Goal: Ask a question

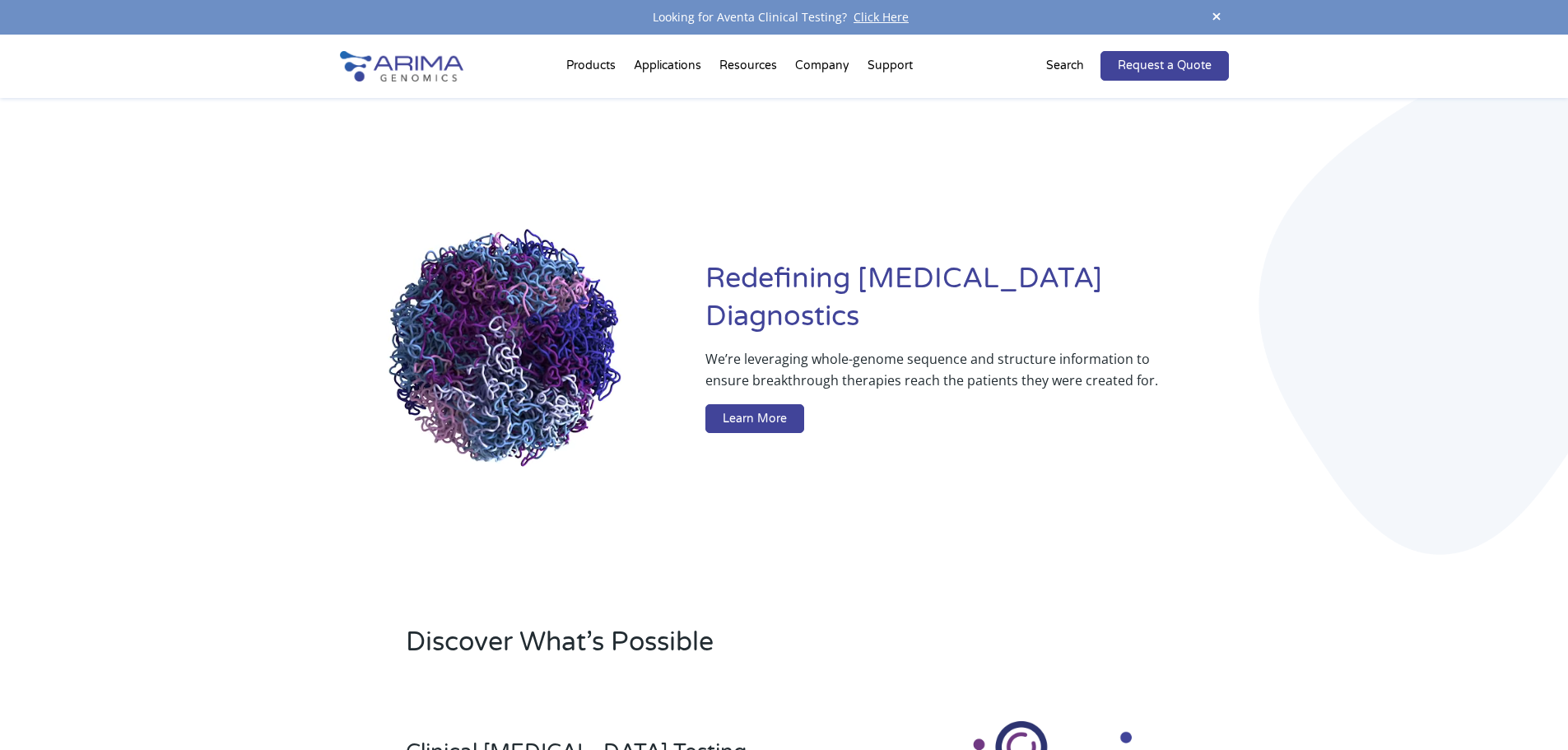
click at [1063, 65] on p "Search" at bounding box center [1064, 65] width 38 height 21
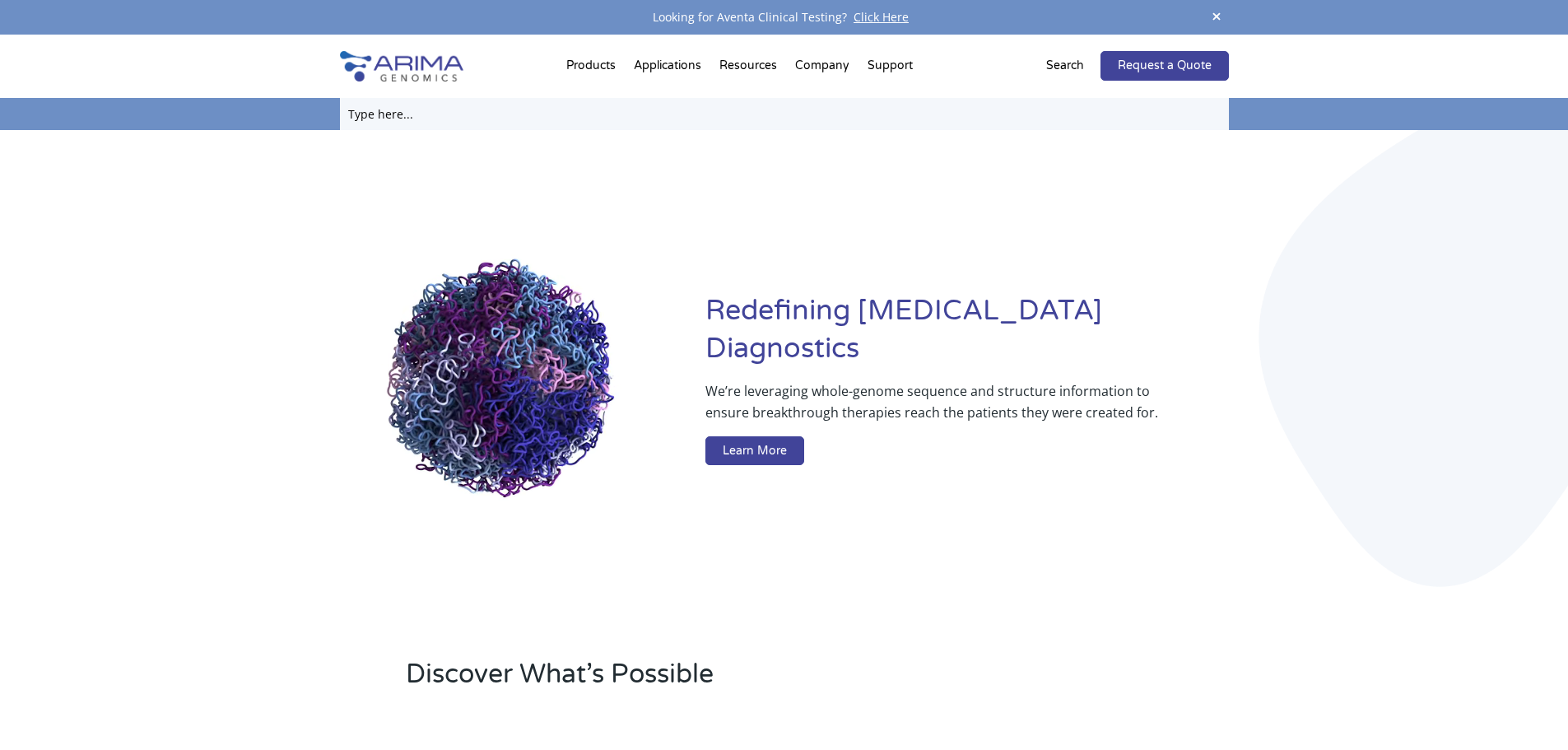
click at [778, 115] on input "text" at bounding box center [785, 113] width 889 height 32
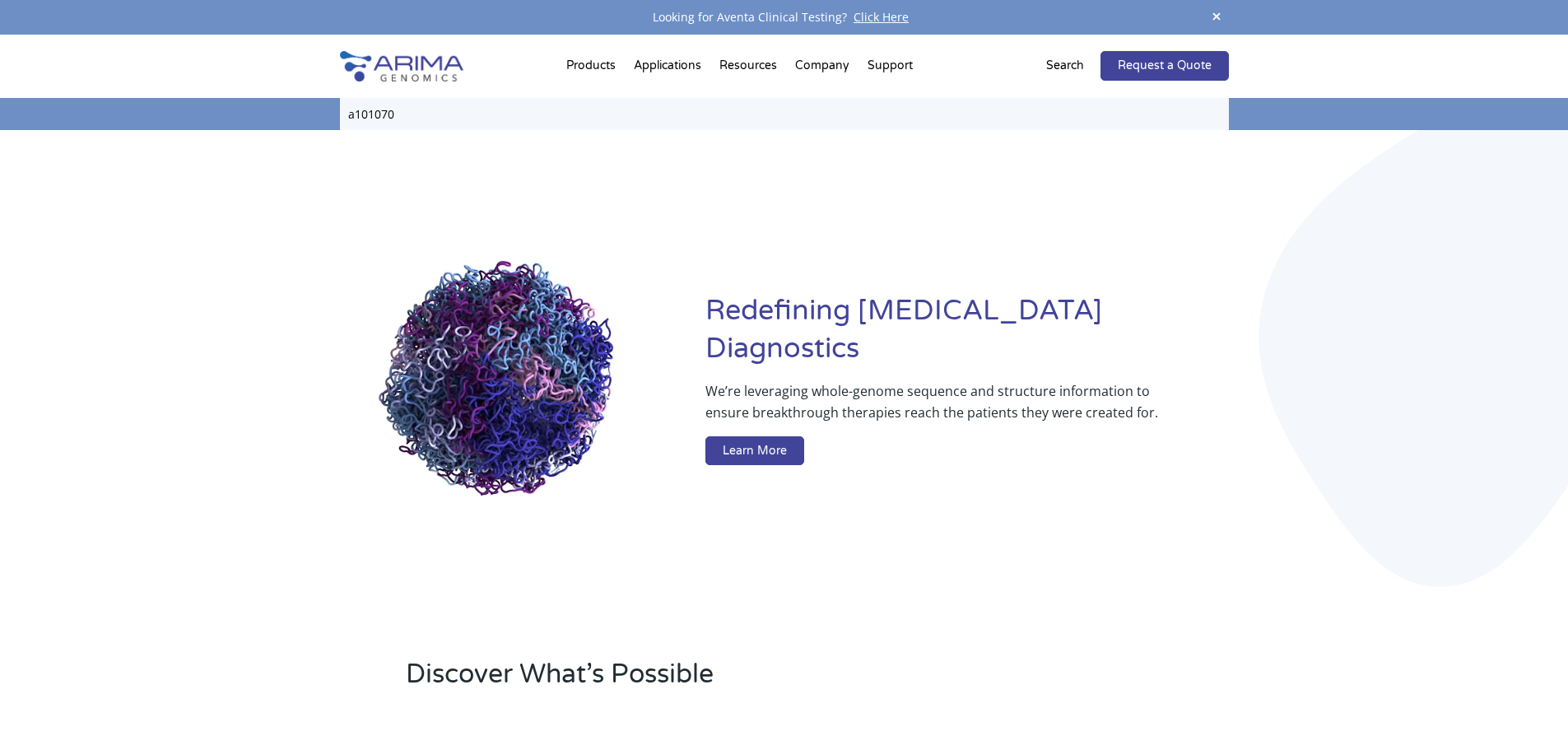
type input "a101070"
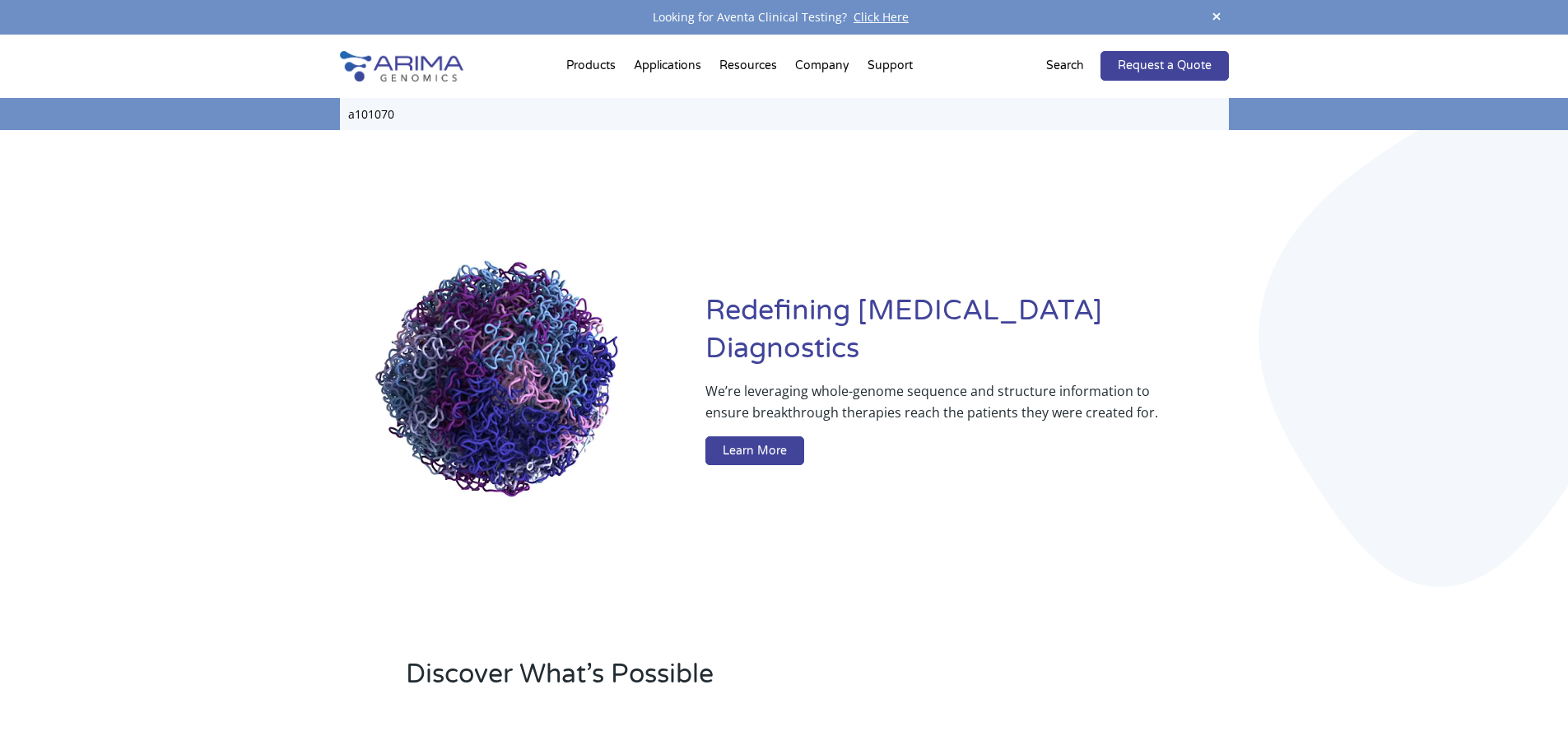
click input "Search" at bounding box center [0, 0] width 0 height 0
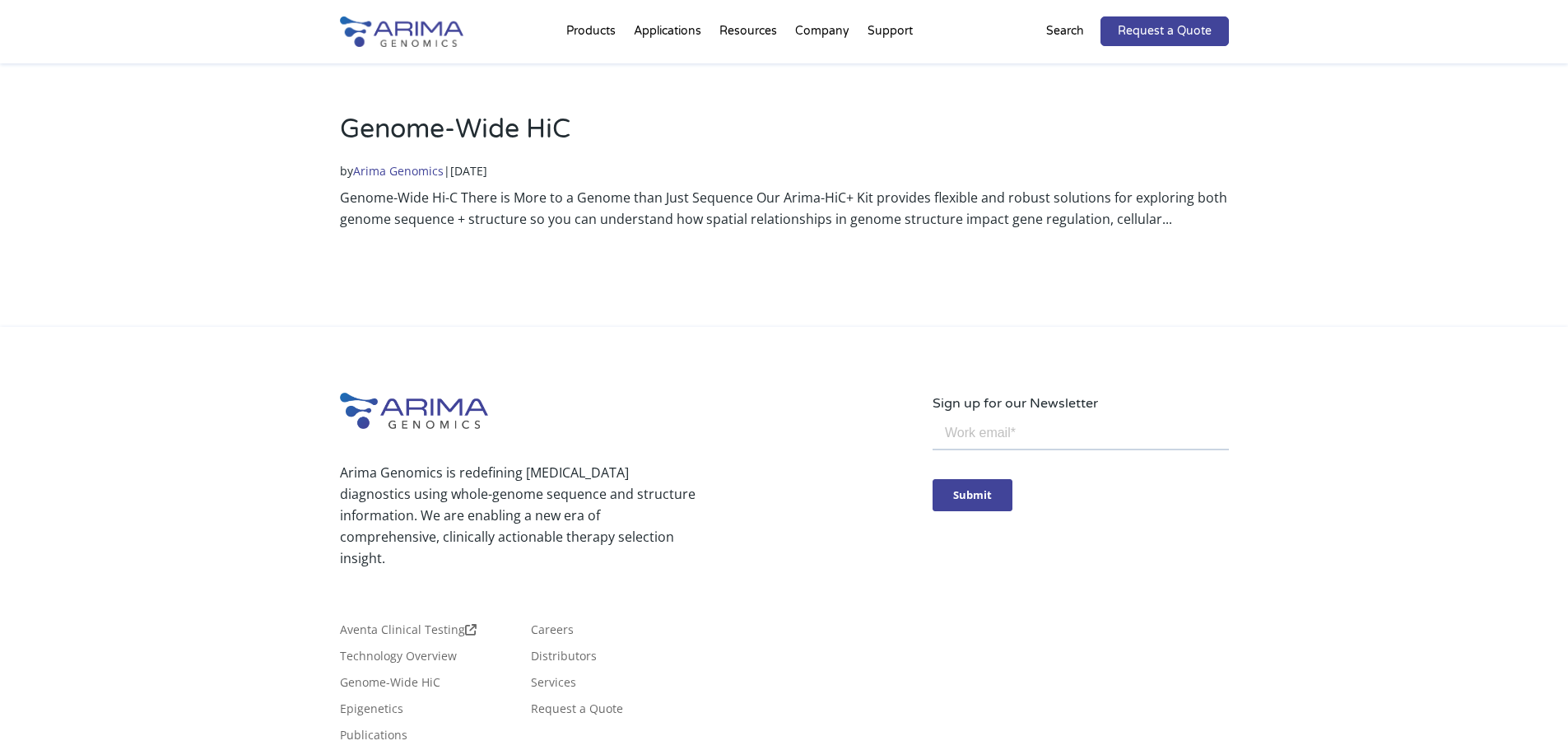
click at [452, 118] on link "Genome-Wide HiC" at bounding box center [456, 129] width 231 height 31
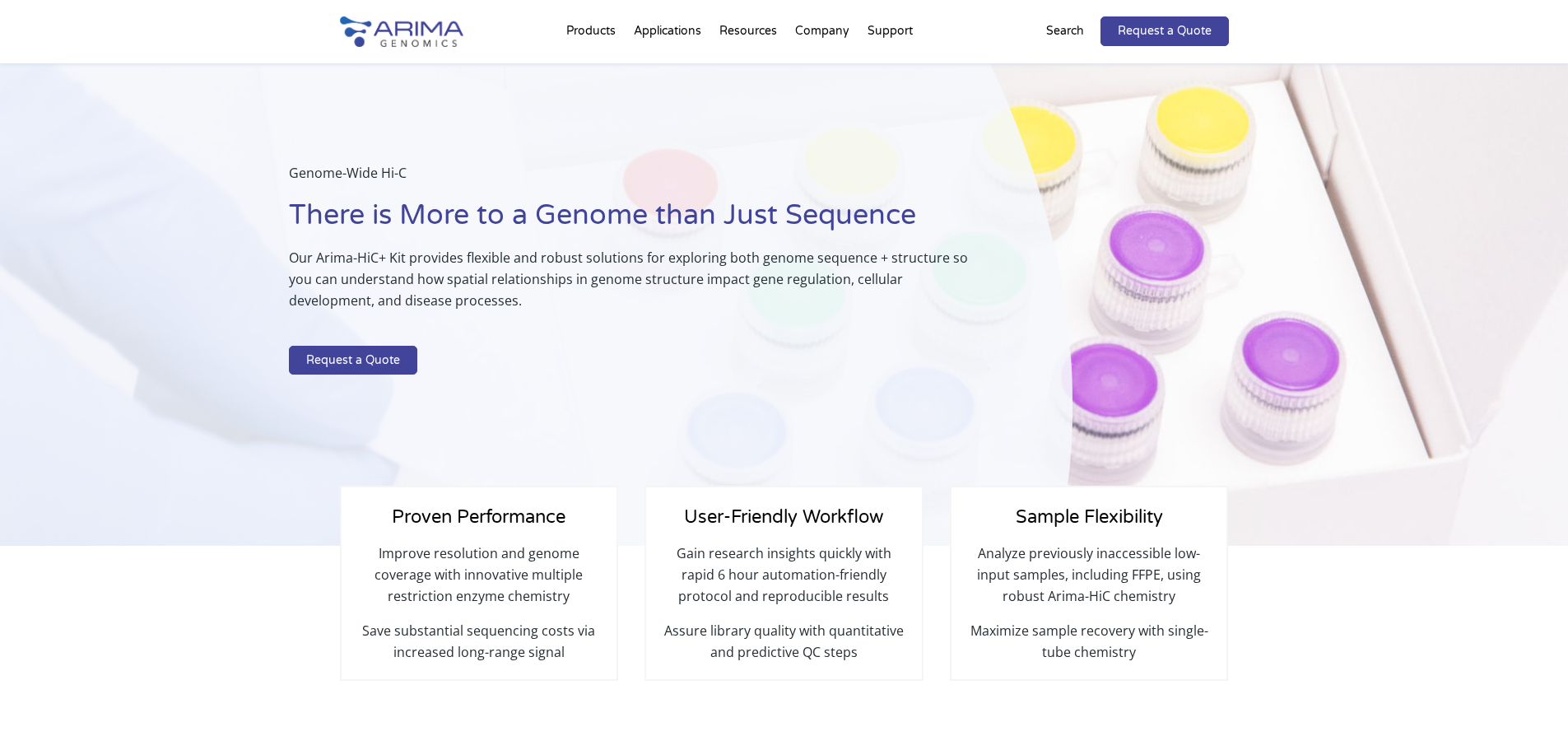
select select "Other/Non-US"
select select "[GEOGRAPHIC_DATA]"
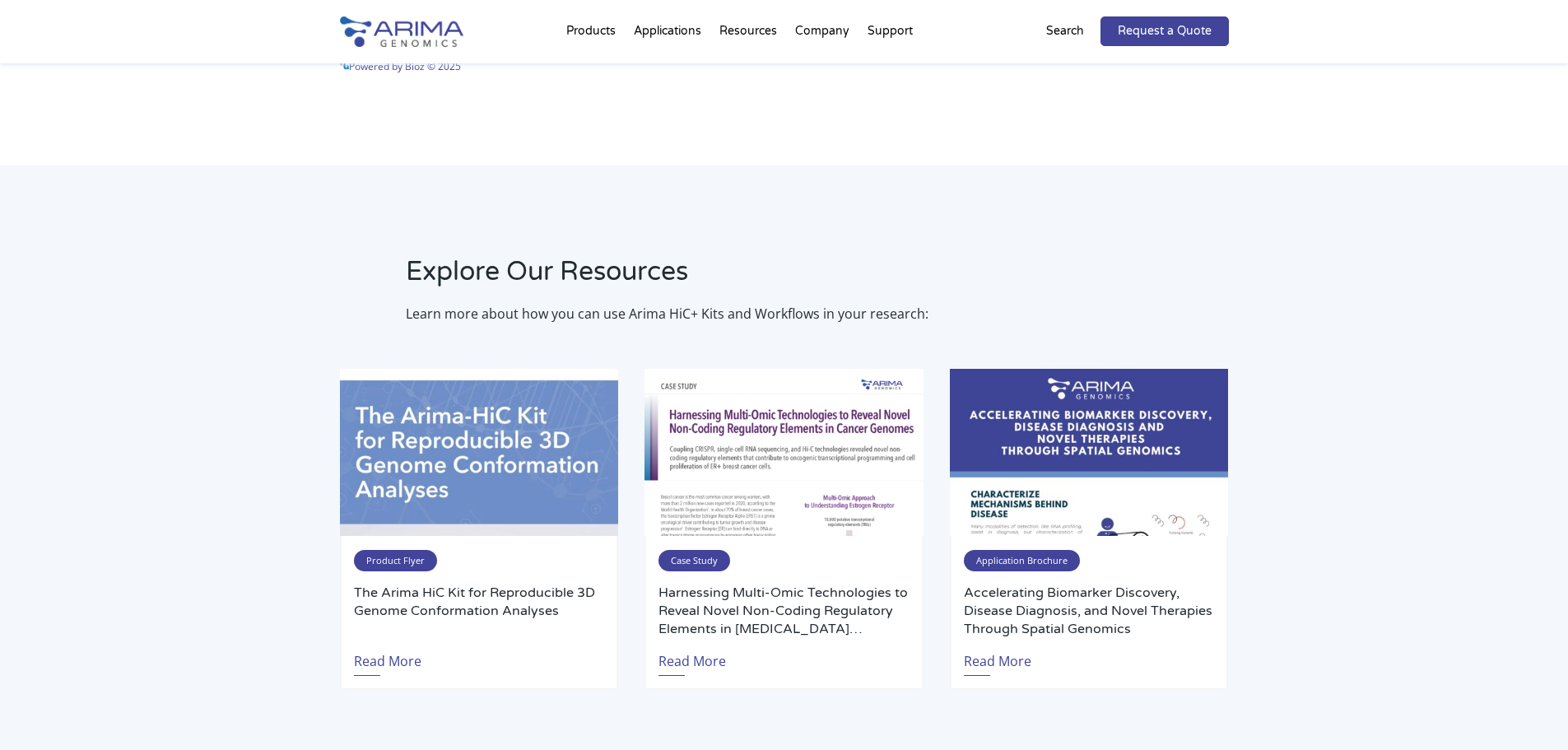
scroll to position [2913, 0]
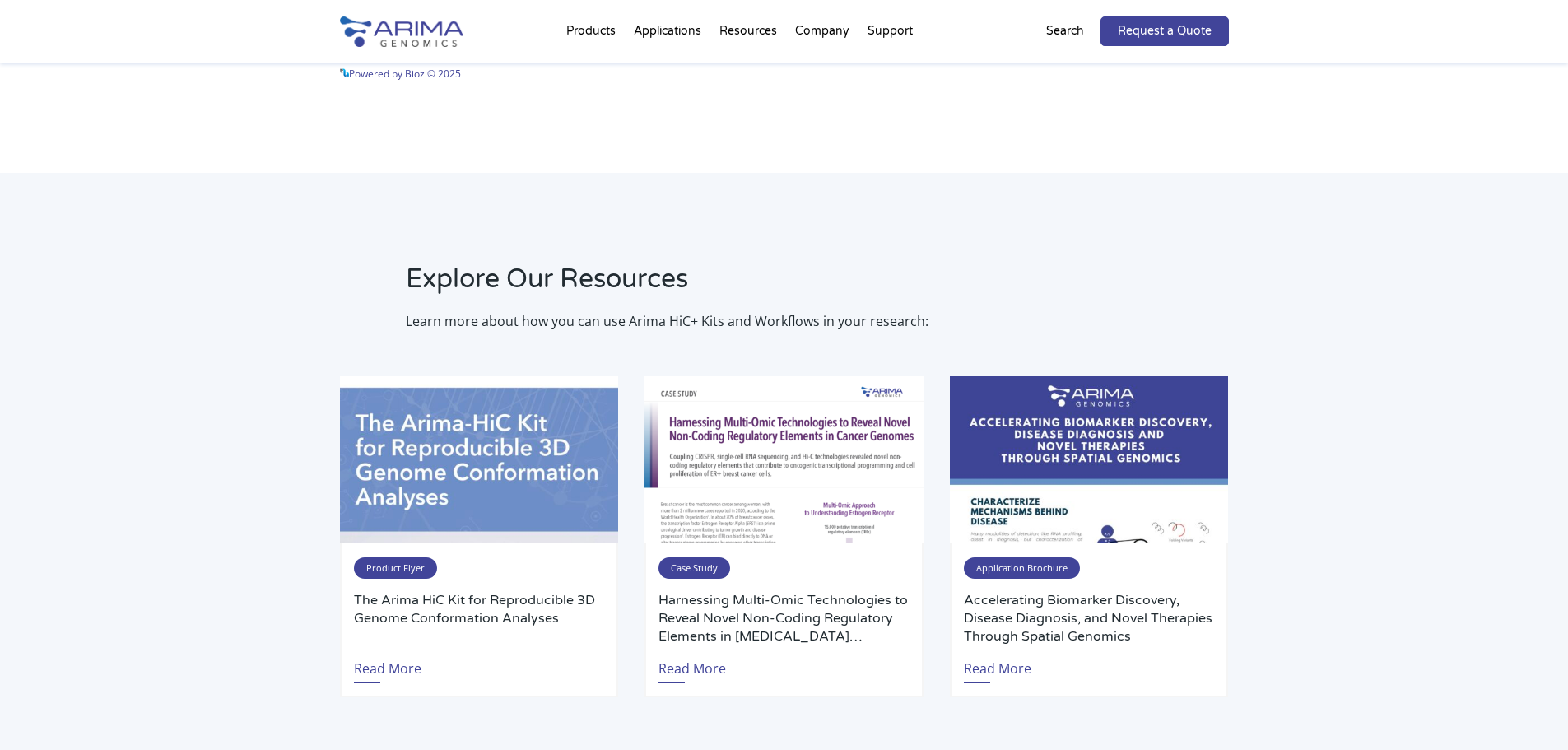
click at [1195, 365] on div "Product Flyer The Arima HiC Kit for Reproducible 3D Genome Conformation Analyse…" at bounding box center [785, 525] width 889 height 343
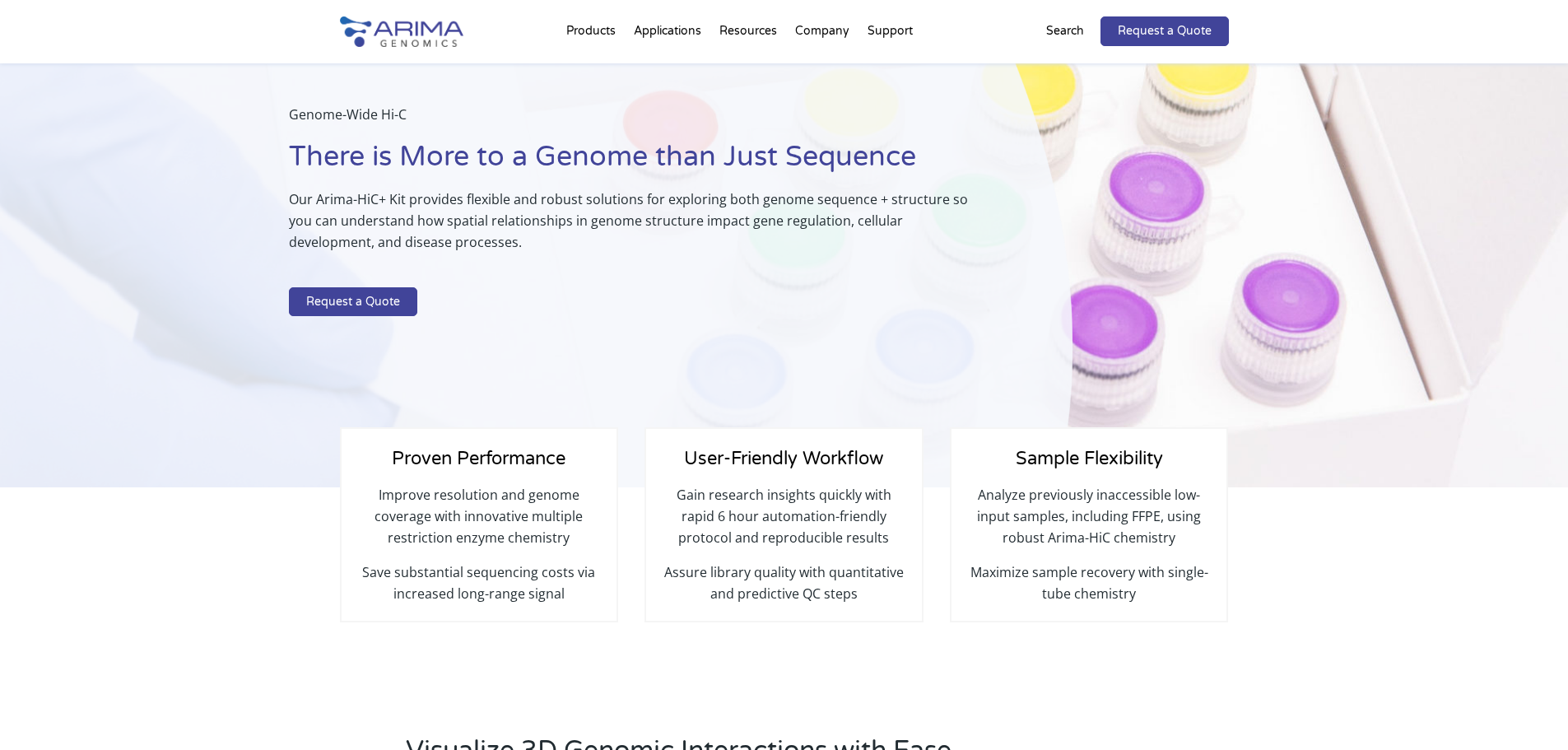
scroll to position [66, 0]
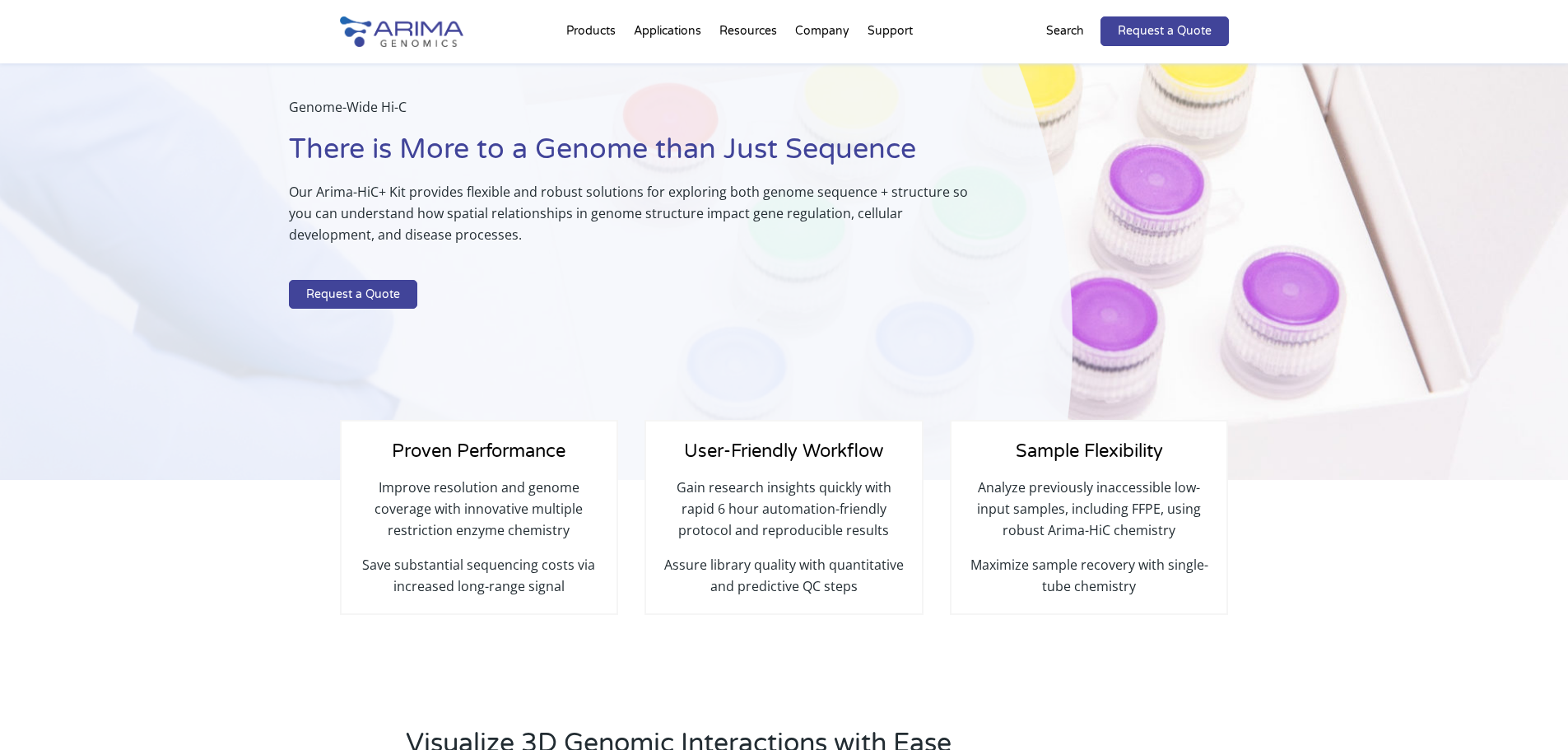
click at [131, 348] on div "Genome-Wide Hi-C There is More to a Genome than Just Sequence Our Arima-HiC+ Ki…" at bounding box center [536, 239] width 1072 height 483
click at [918, 121] on link "Contact Us" at bounding box center [957, 127] width 165 height 33
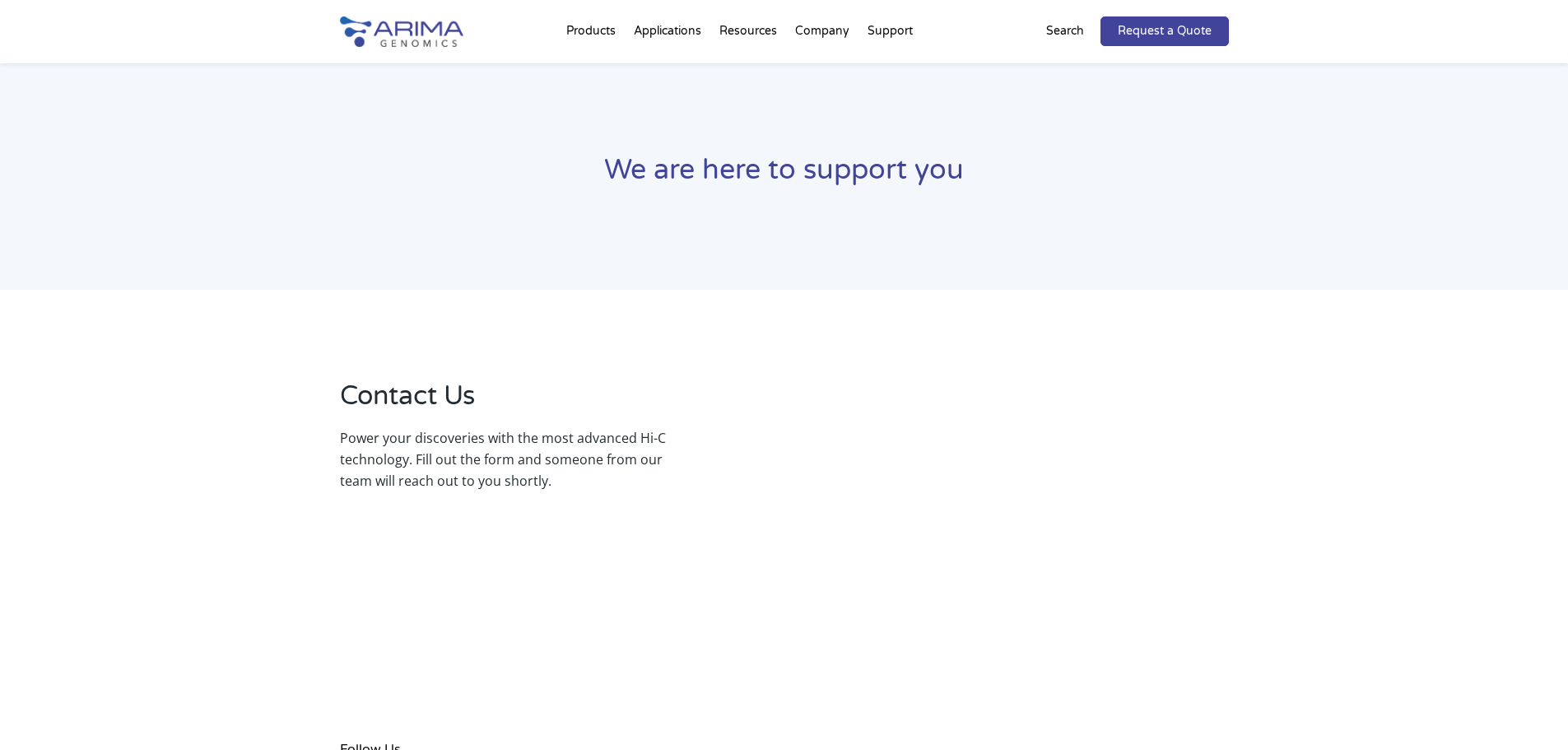
select select "Other/Non-US"
select select "[GEOGRAPHIC_DATA]"
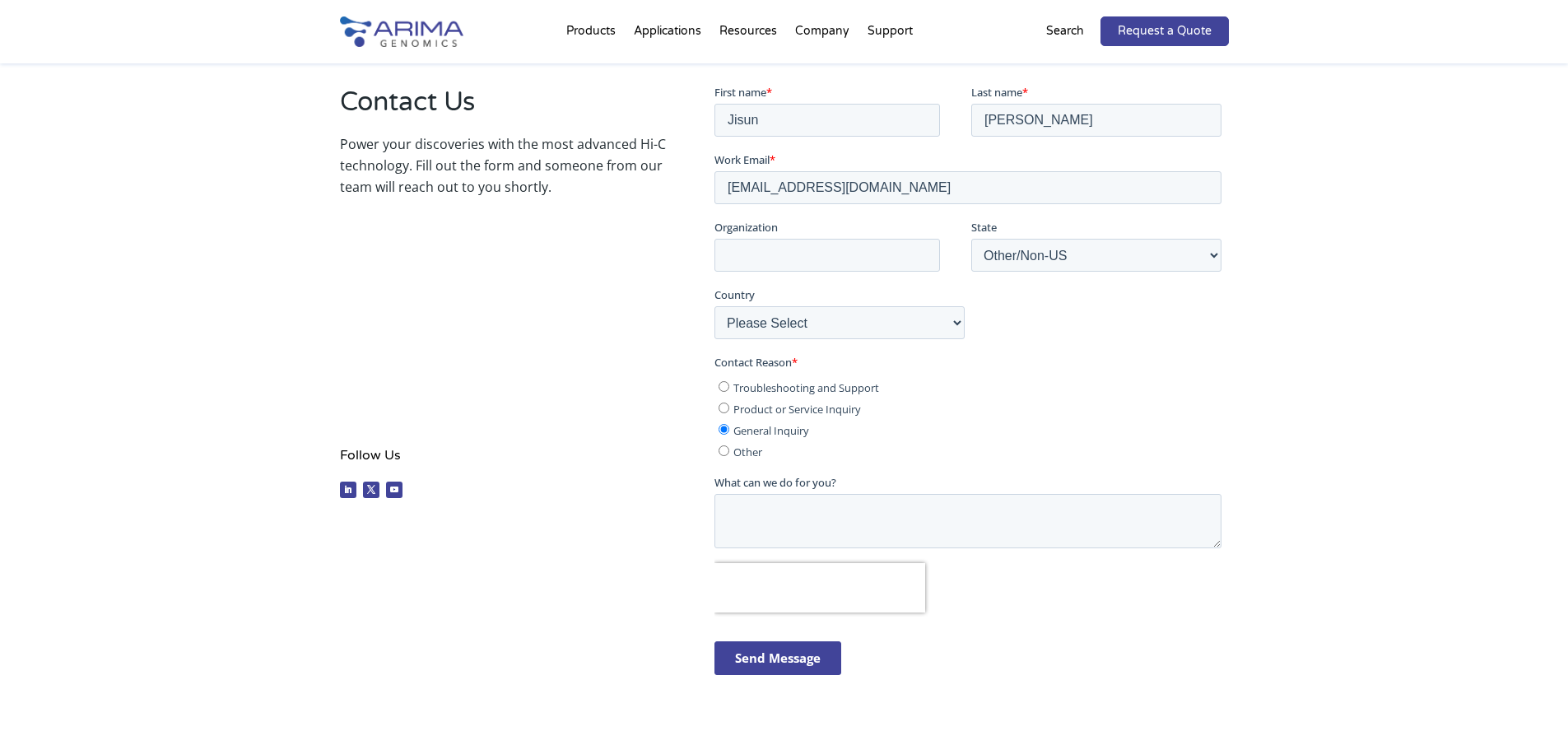
scroll to position [329, 0]
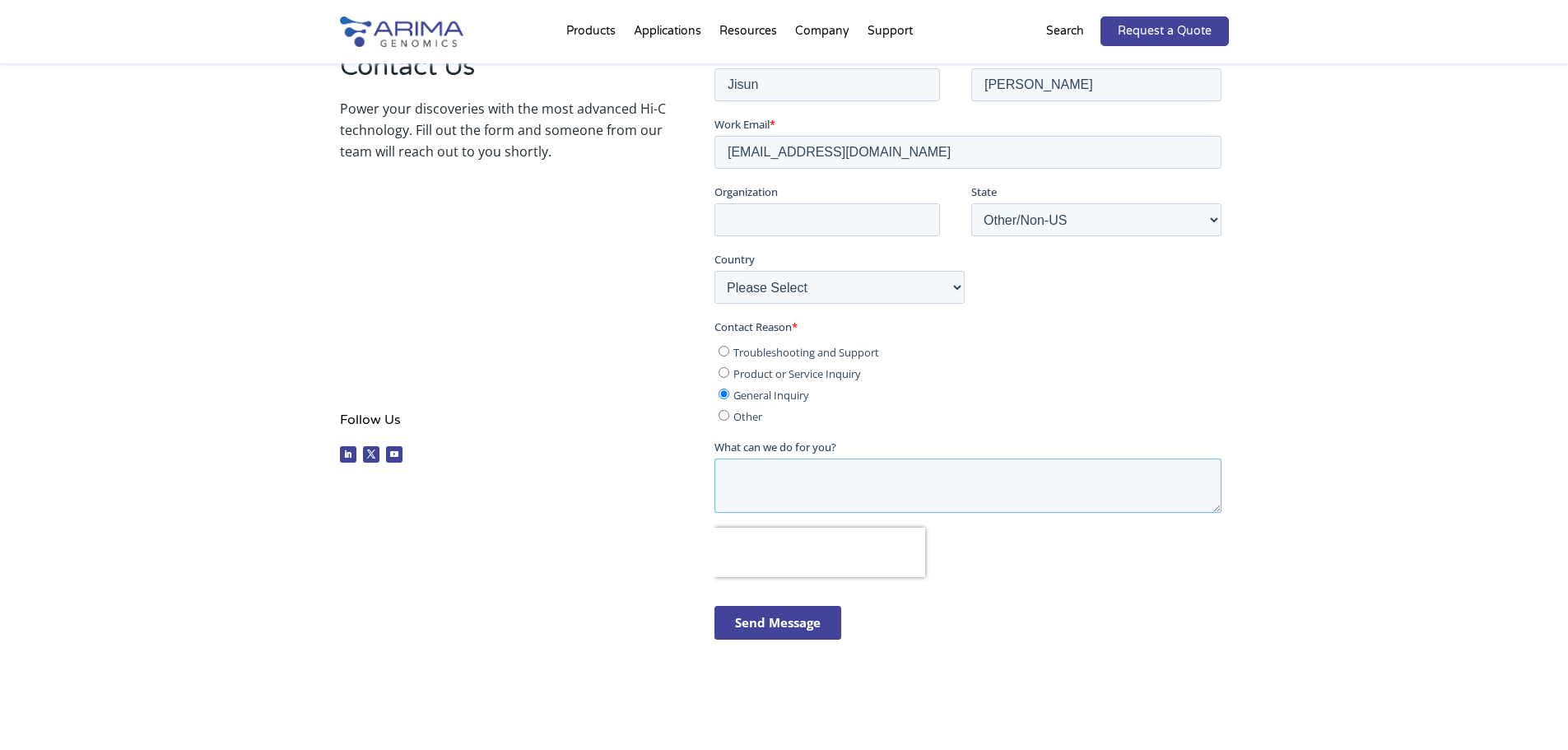
click at [1014, 487] on textarea "What can we do for you?" at bounding box center [968, 484] width 507 height 54
paste textarea "Arima-HiC+ for HiC and Library Prep (8 rxns)"
click at [986, 496] on textarea "Arima-HiC+ for HiC and Library Prep (8 rxns)" at bounding box center [968, 484] width 507 height 54
drag, startPoint x: 996, startPoint y: 479, endPoint x: 1383, endPoint y: 526, distance: 389.8
click html "First name * Jisun Last name * Lee Work Email * dreamcell@dreamcell.co.kr Organ…"
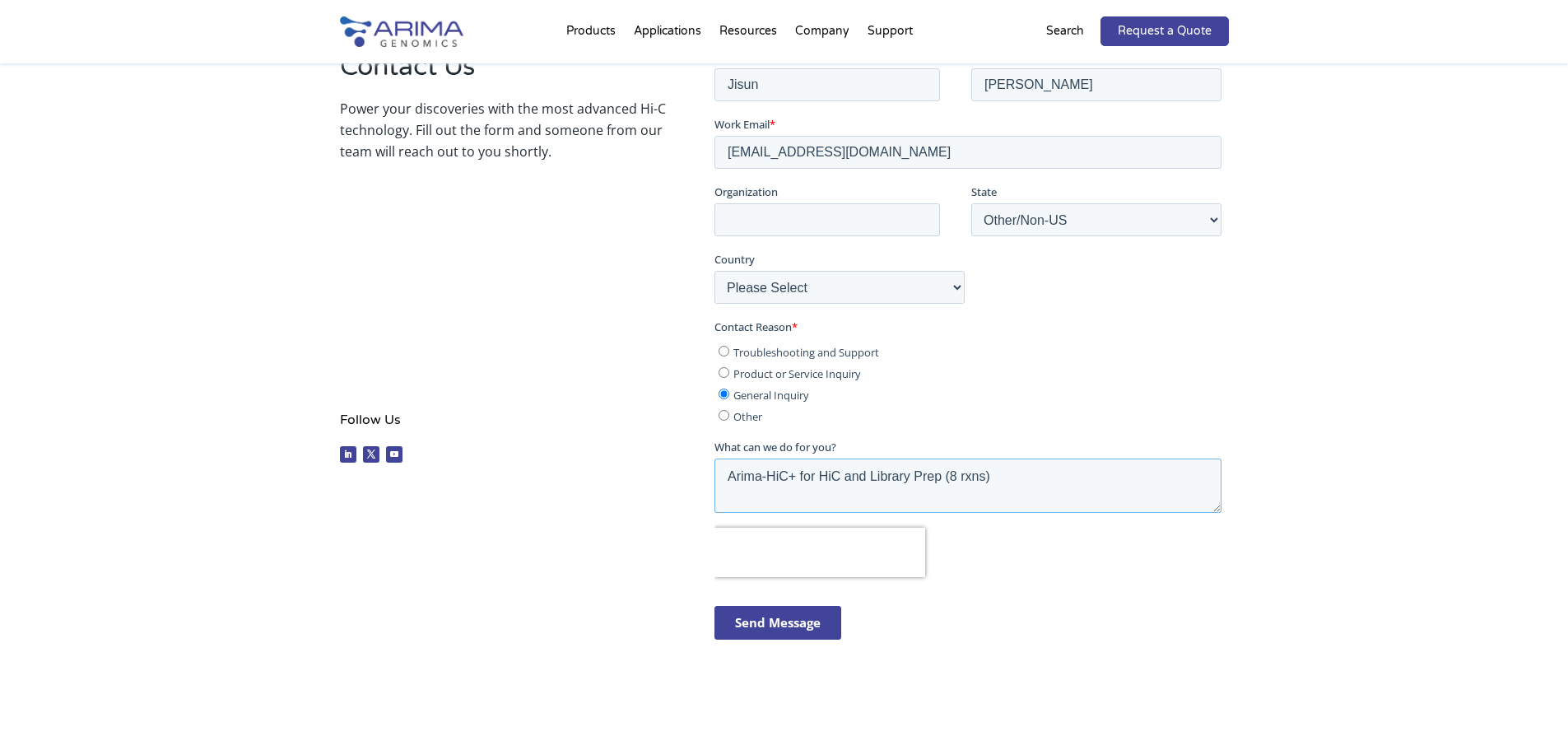
paste textarea "101070 Arima-HiC+ for HiC and Library Prep (8 rxns)"
click at [741, 498] on textarea "A101070 Arima-HiC+ for HiC and Library Prep (8 rxns)" at bounding box center [968, 484] width 507 height 54
paste textarea "Could you please provide the SDS (or MSDS) file for the above product? I am spe…"
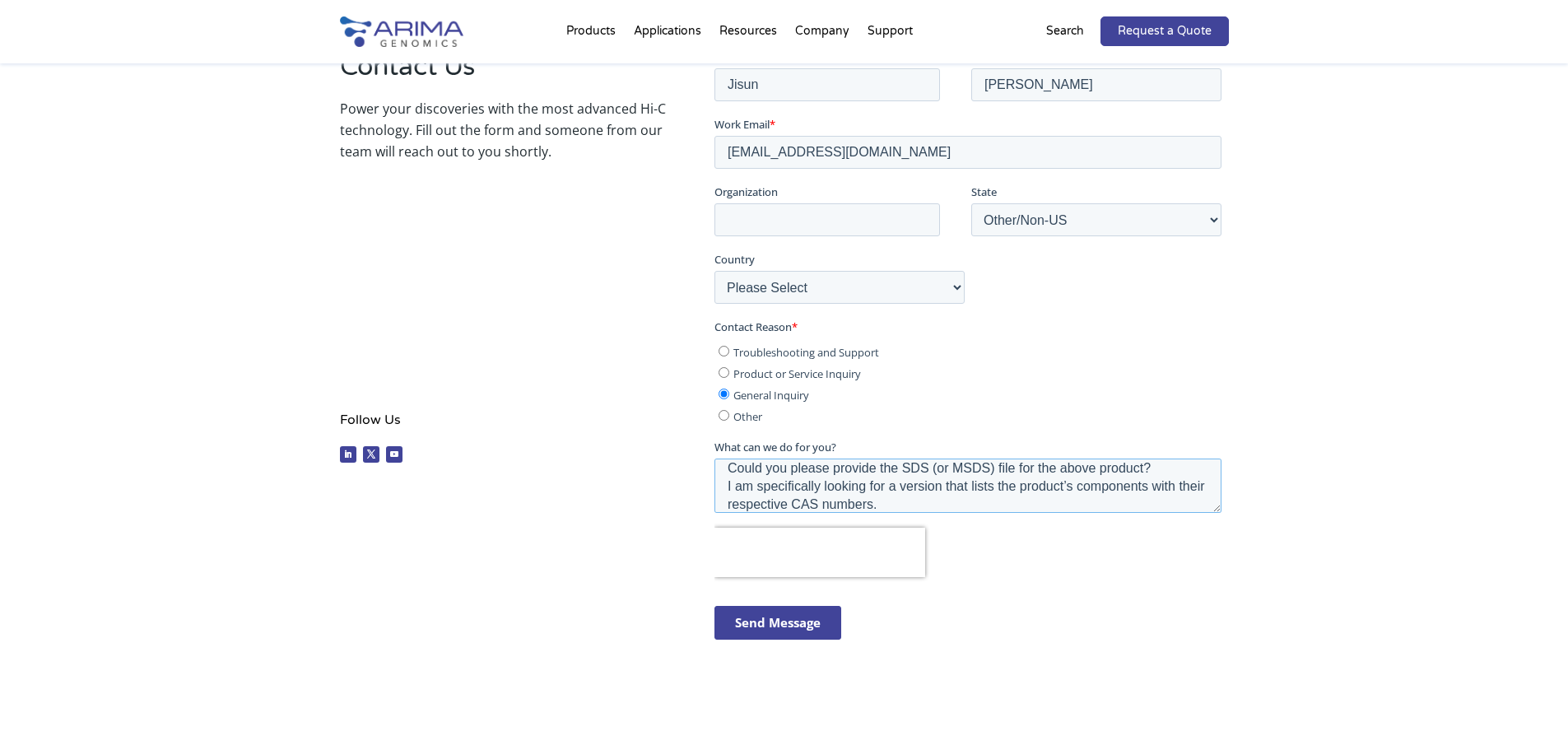
click at [831, 488] on textarea "A101070 Arima-HiC+ for HiC and Library Prep (8 rxns) Could you please provide t…" at bounding box center [968, 484] width 507 height 54
click at [844, 479] on textarea "A101070 Arima-HiC+ for HiC and Library Prep (8 rxns) Could you please provide t…" at bounding box center [968, 484] width 507 height 54
drag, startPoint x: 725, startPoint y: 464, endPoint x: 1079, endPoint y: 532, distance: 360.5
click at [1079, 532] on form "First name * Jisun Last name * Lee Work Email * dreamcell@dreamcell.co.kr Organ…" at bounding box center [971, 349] width 513 height 605
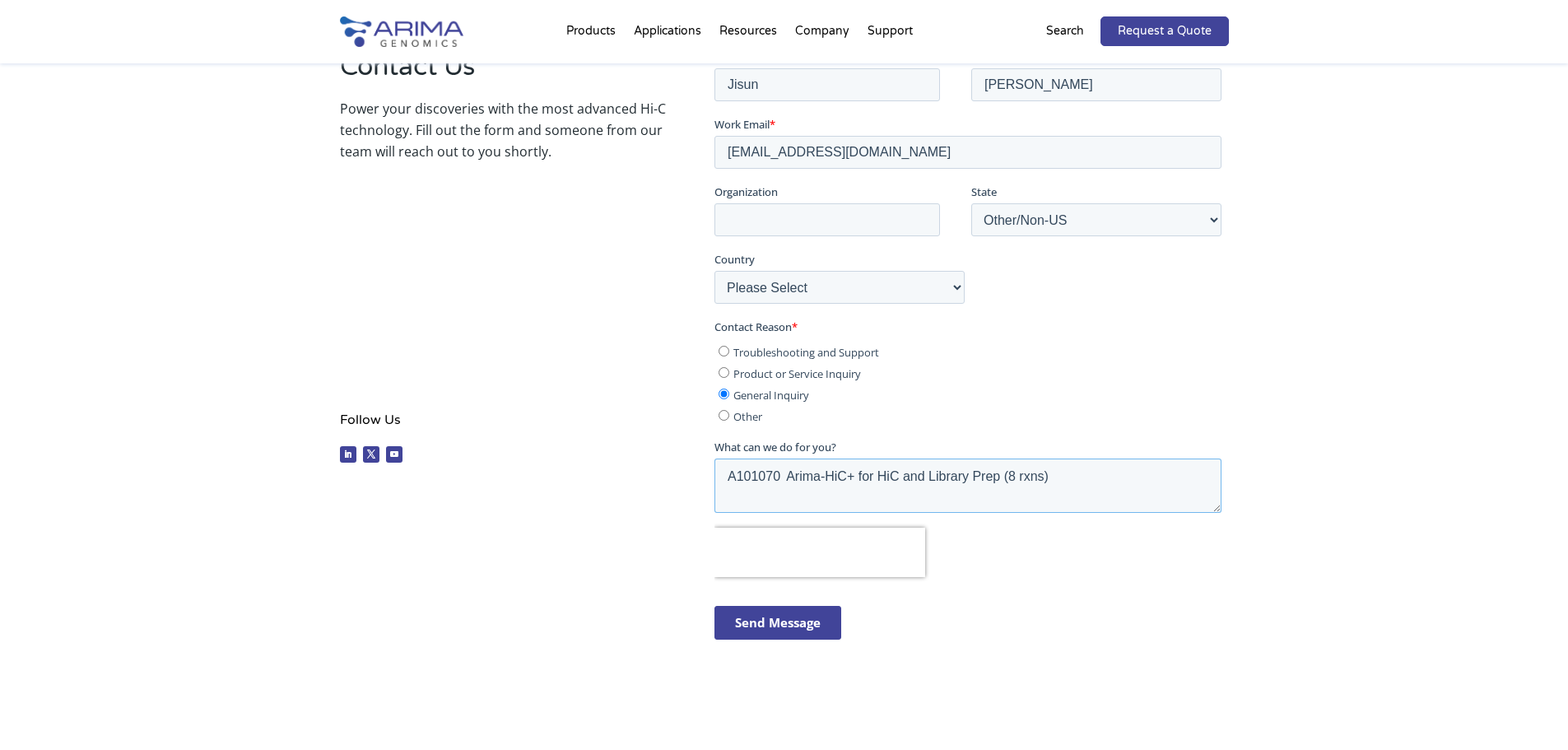
scroll to position [0, 0]
paste textarea "I would be grateful if you could provide the SDS (MSDS) for the above product, …"
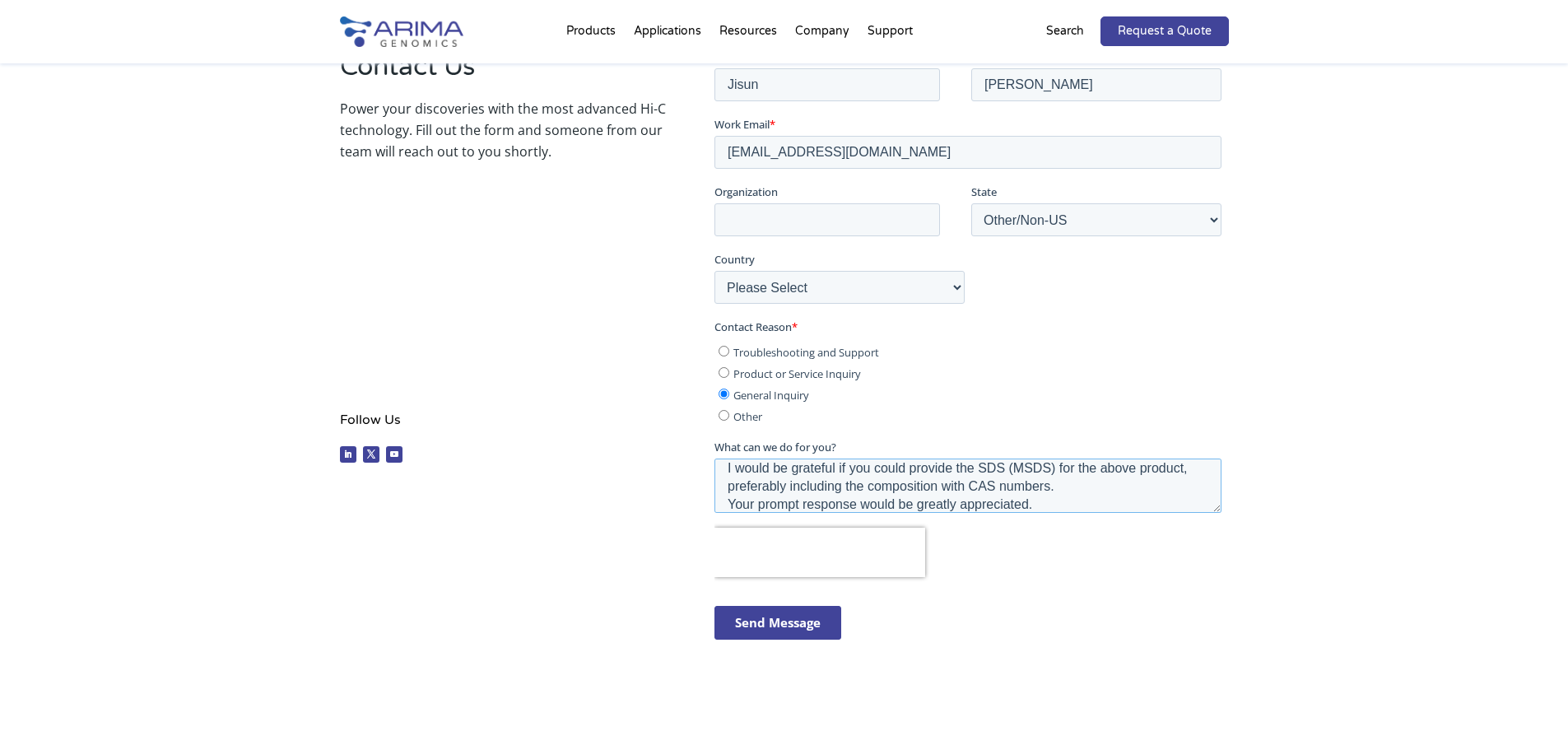
type textarea "A101070 Arima-HiC+ for HiC and Library Prep (8 rxns) I would be grateful if you…"
click at [784, 627] on input "Send Message" at bounding box center [778, 621] width 127 height 34
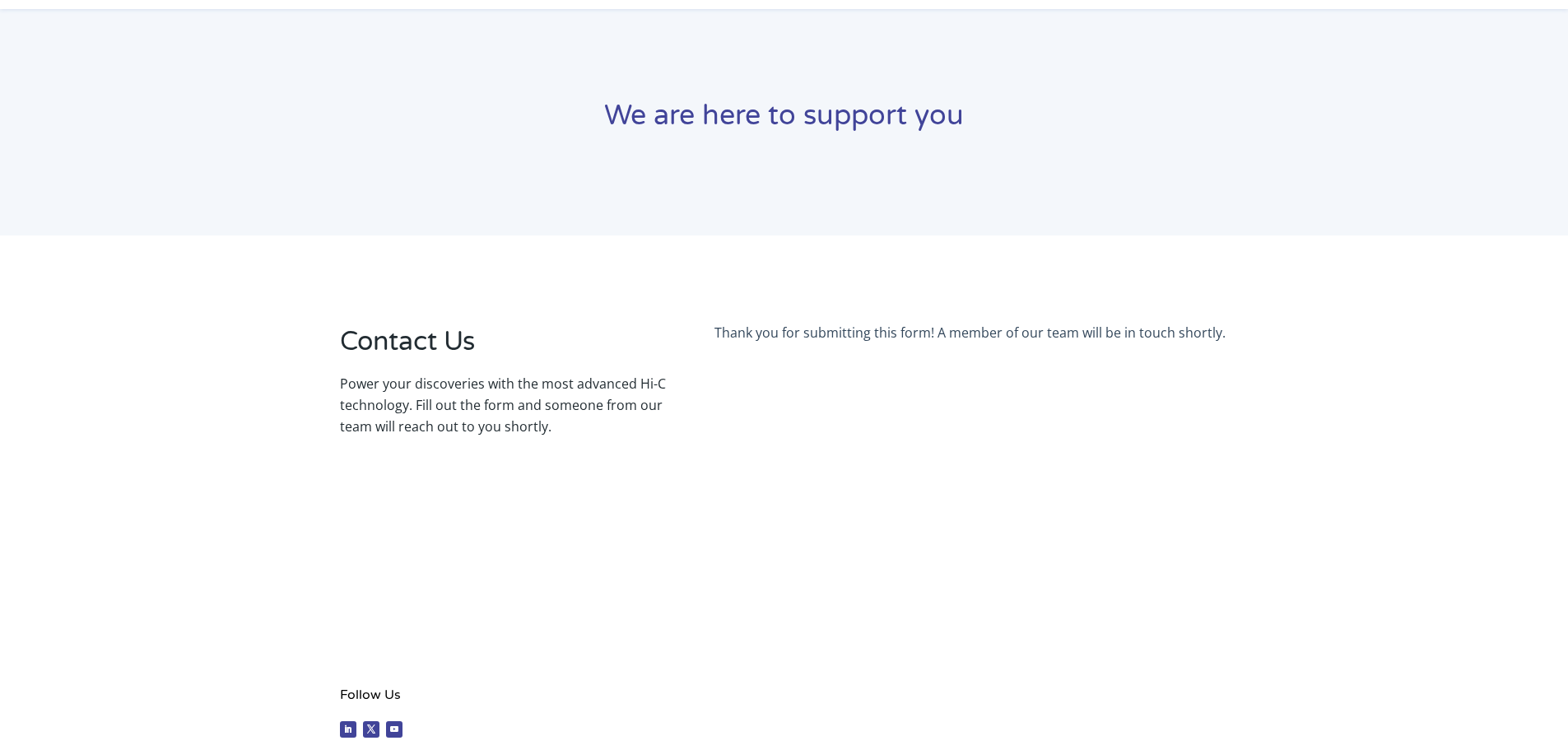
scroll to position [0, 0]
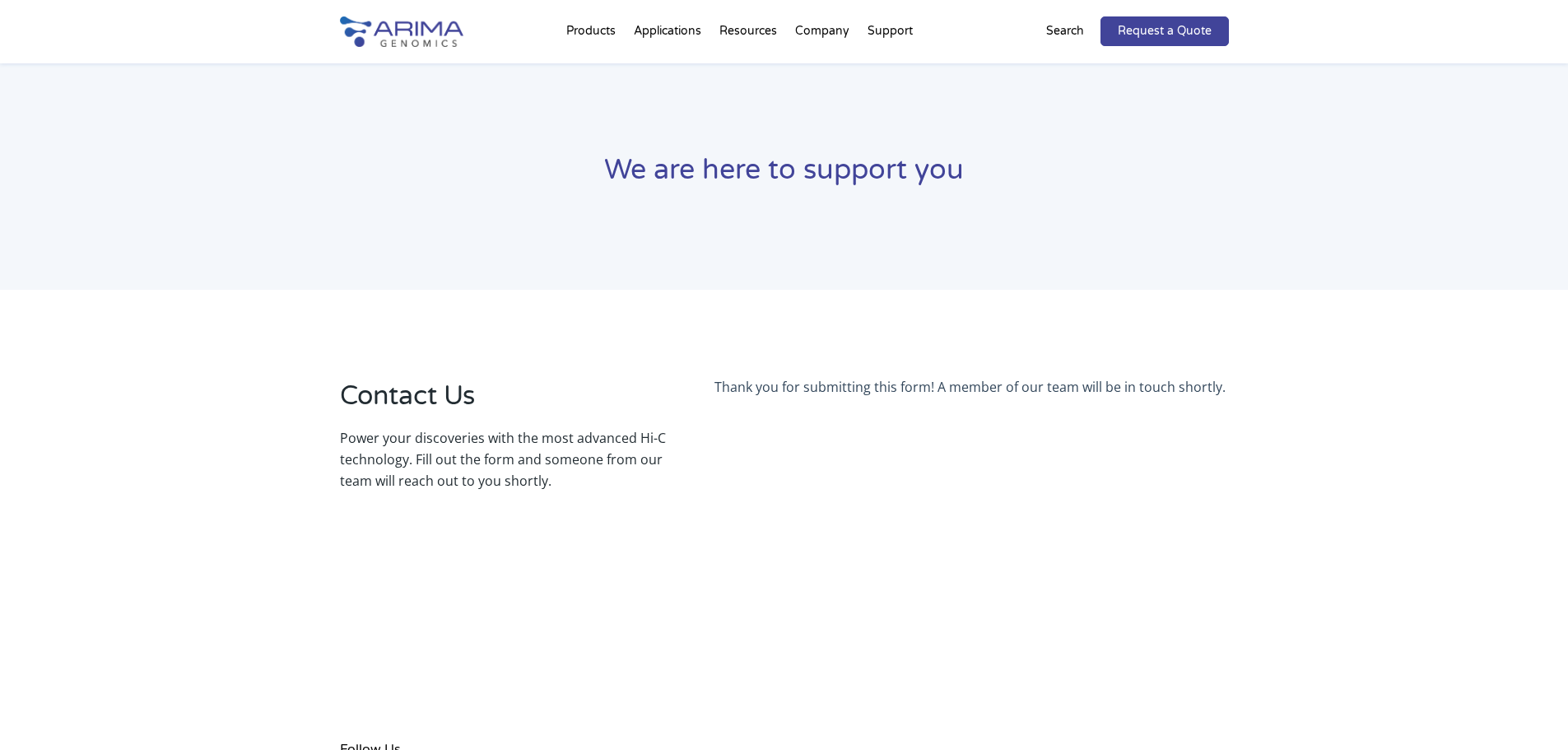
click at [849, 569] on body "Thank you for submitting this form! A member of our team will be in touch short…" at bounding box center [971, 680] width 513 height 606
